Goal: Use online tool/utility: Utilize a website feature to perform a specific function

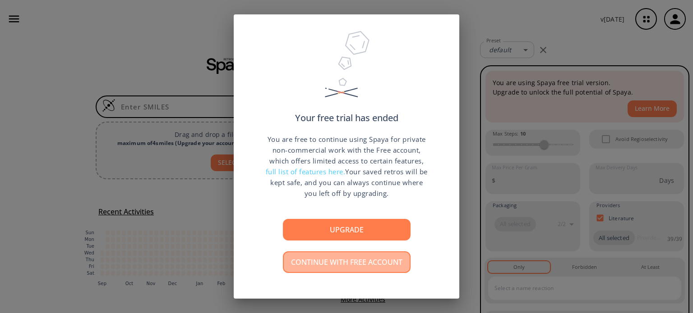
click at [391, 268] on button "Continue with free account" at bounding box center [347, 263] width 128 height 22
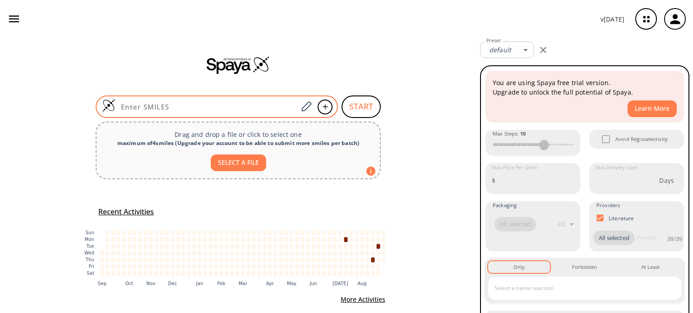
click at [189, 107] on input at bounding box center [206, 106] width 182 height 9
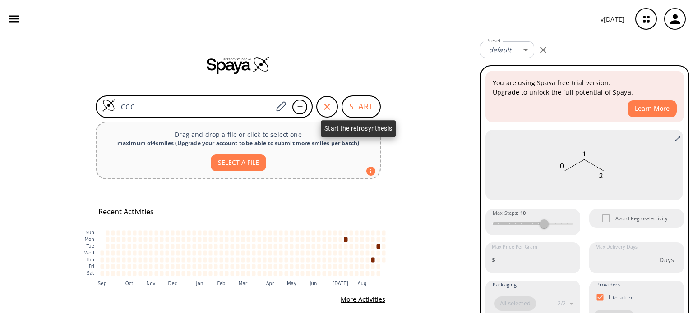
type input "CCC"
click at [358, 102] on button "START" at bounding box center [360, 107] width 39 height 23
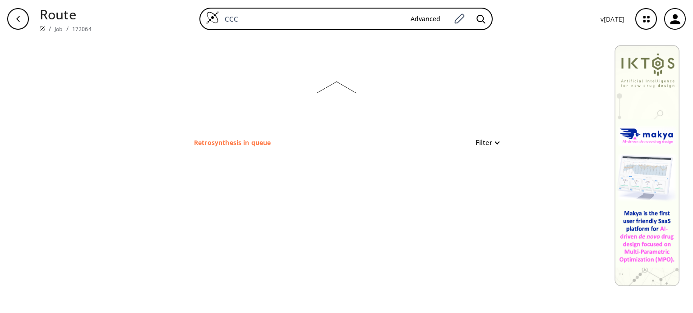
click at [310, 48] on rect at bounding box center [336, 87] width 180 height 99
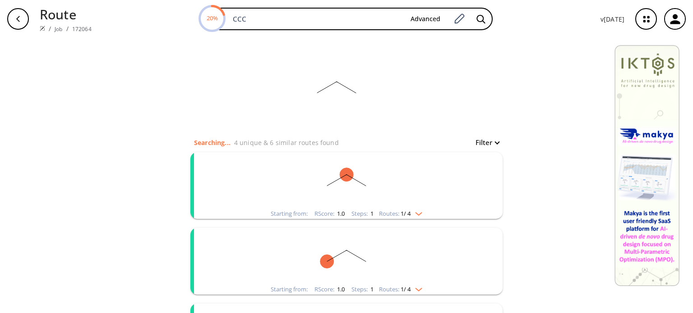
click at [643, 20] on icon "button" at bounding box center [646, 19] width 24 height 24
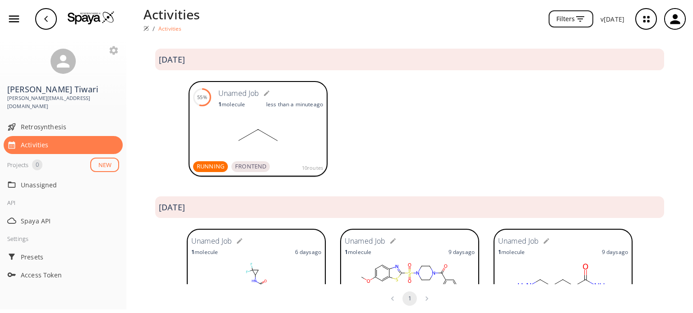
click at [402, 261] on rect at bounding box center [409, 283] width 130 height 45
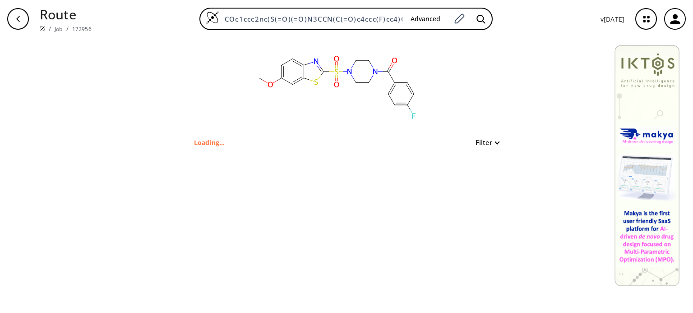
click at [491, 144] on button "Filter" at bounding box center [484, 142] width 29 height 7
click at [510, 129] on div at bounding box center [346, 156] width 693 height 313
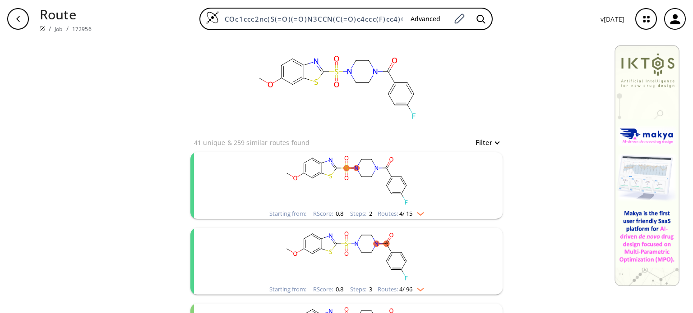
click at [410, 177] on rect "clusters" at bounding box center [346, 180] width 234 height 56
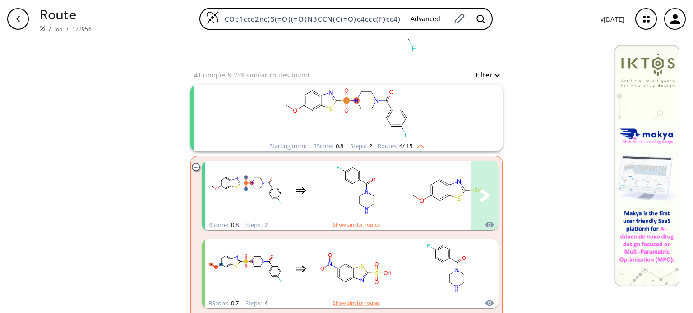
scroll to position [146, 0]
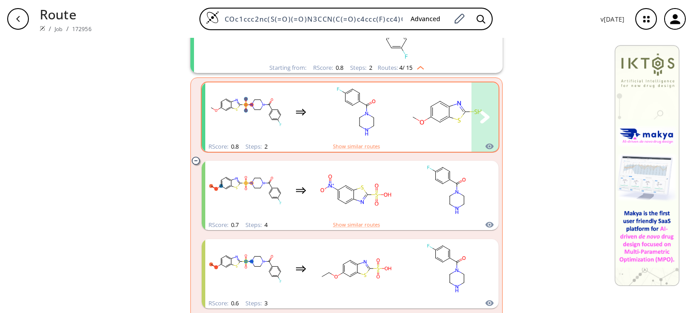
click at [427, 107] on ellipse "clusters" at bounding box center [430, 107] width 6 height 6
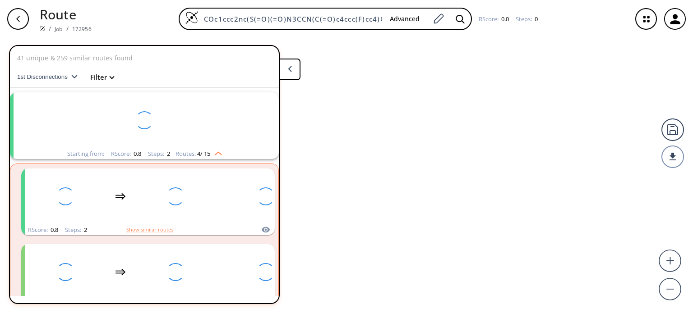
scroll to position [20, 0]
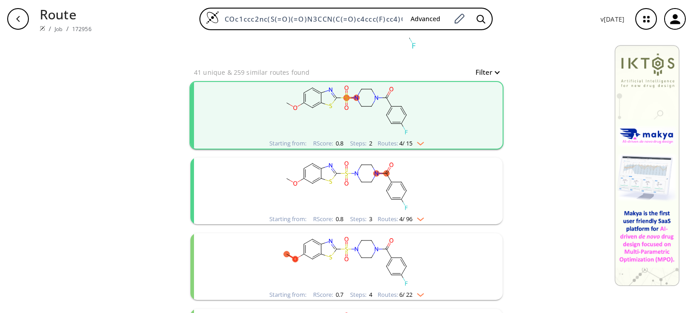
scroll to position [78, 0]
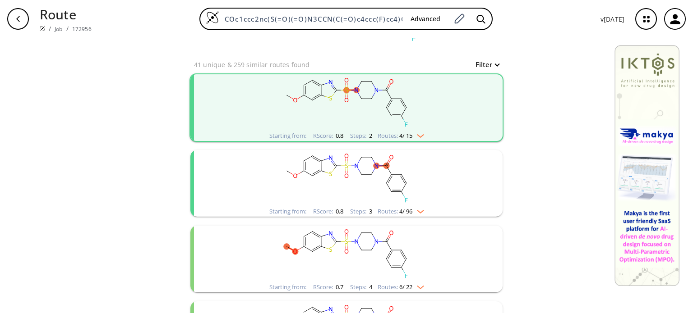
click at [417, 132] on img "clusters" at bounding box center [418, 134] width 12 height 7
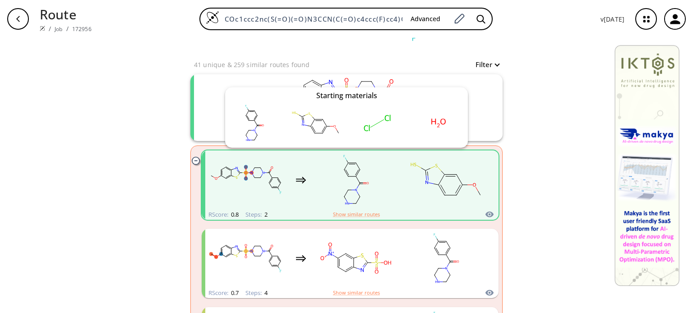
click at [486, 214] on icon "clusters" at bounding box center [489, 215] width 8 height 6
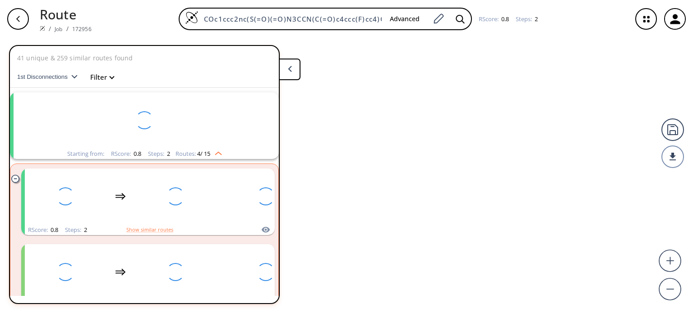
scroll to position [20, 0]
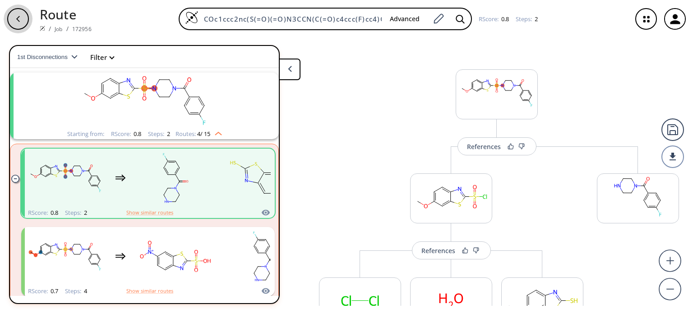
click at [24, 21] on div "button" at bounding box center [18, 19] width 22 height 22
